Goal: Information Seeking & Learning: Understand process/instructions

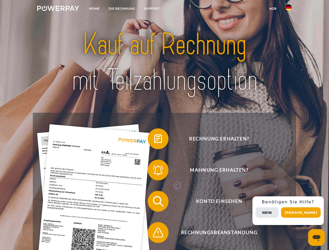
click at [58, 9] on img at bounding box center [58, 8] width 42 height 5
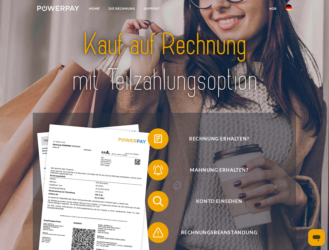
click at [288, 9] on img at bounding box center [288, 7] width 6 height 6
click at [272, 9] on link "agb" at bounding box center [273, 8] width 16 height 9
click at [154, 140] on span at bounding box center [150, 139] width 26 height 26
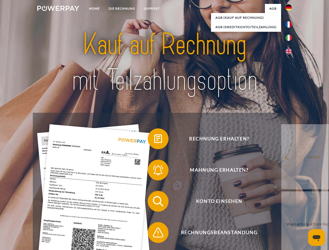
click at [154, 171] on span at bounding box center [150, 170] width 26 height 26
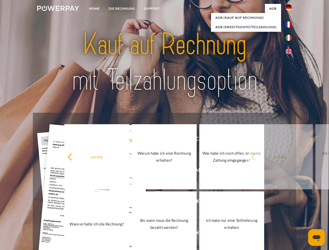
click at [154, 202] on link "Bis wann muss die Rechnung bezahlt werden?" at bounding box center [164, 223] width 65 height 65
click at [154, 233] on span at bounding box center [150, 232] width 26 height 26
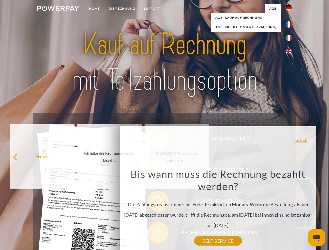
click at [290, 211] on div "Rechnung erhalten? Mahnung erhalten? Konto einsehen" at bounding box center [164, 217] width 263 height 208
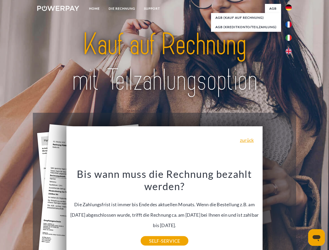
click at [277, 212] on span "Konto einsehen" at bounding box center [219, 201] width 128 height 21
click at [302, 212] on header "Home DIE RECHNUNG SUPPORT" at bounding box center [164, 179] width 329 height 359
